Goal: Register for event/course

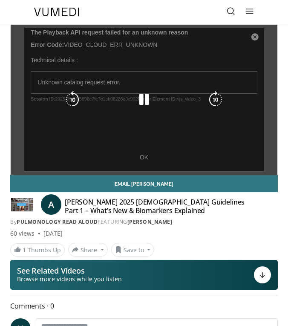
click at [145, 159] on div "10 seconds Tap to unmute" at bounding box center [144, 100] width 267 height 150
click at [255, 36] on div "10 seconds Tap to unmute" at bounding box center [144, 100] width 267 height 150
click at [256, 39] on div "10 seconds Tap to unmute" at bounding box center [144, 100] width 267 height 150
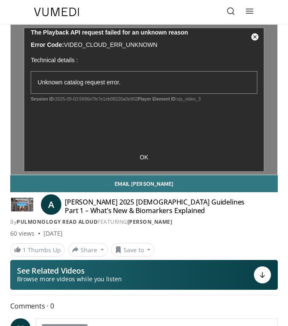
click at [252, 11] on icon at bounding box center [250, 11] width 9 height 9
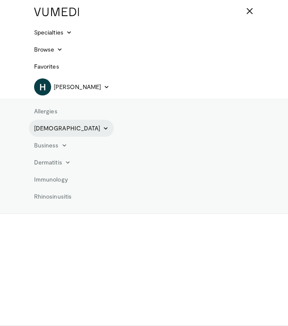
click at [43, 128] on link "[DEMOGRAPHIC_DATA]" at bounding box center [71, 128] width 85 height 17
click at [42, 129] on link "[DEMOGRAPHIC_DATA]" at bounding box center [71, 128] width 85 height 17
click at [251, 10] on icon at bounding box center [250, 11] width 9 height 9
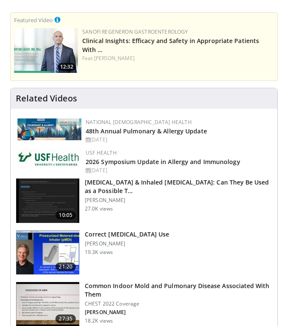
scroll to position [360, 0]
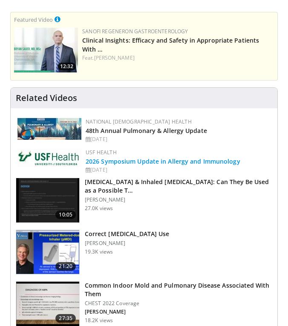
click at [150, 161] on link "2026 Symposium Update in Allergy and Immunology" at bounding box center [163, 161] width 155 height 8
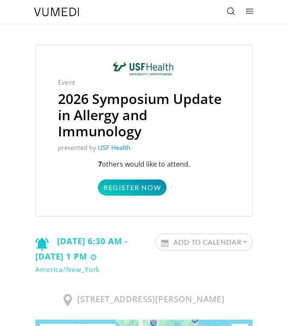
click at [139, 187] on link "Register Now" at bounding box center [132, 187] width 69 height 16
